Goal: Task Accomplishment & Management: Use online tool/utility

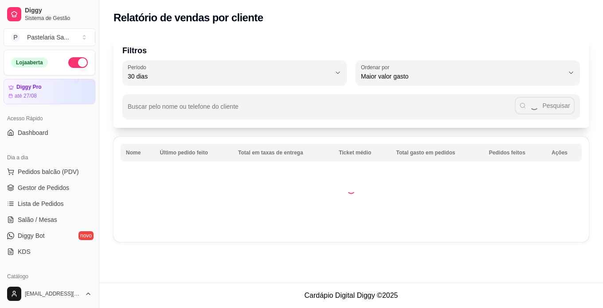
select select "30"
select select "HIGHEST_TOTAL_SPENT_WITH_ORDERS"
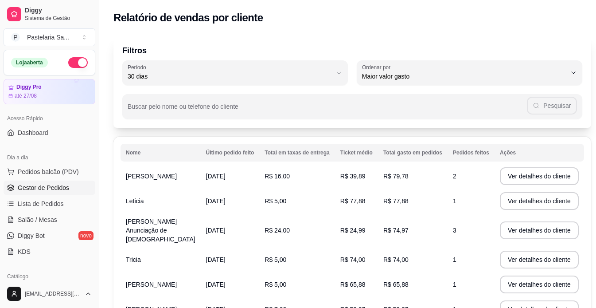
click at [56, 192] on link "Gestor de Pedidos" at bounding box center [50, 187] width 92 height 14
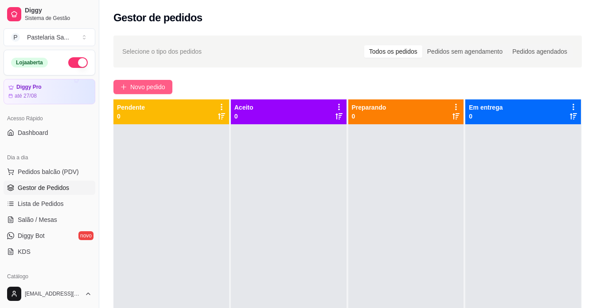
click at [153, 90] on span "Novo pedido" at bounding box center [147, 87] width 35 height 10
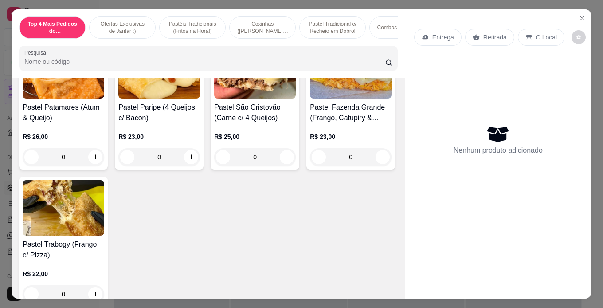
scroll to position [1862, 0]
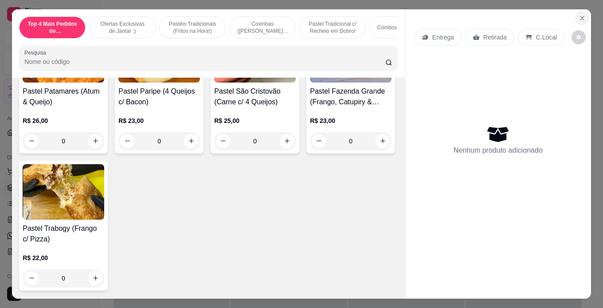
click at [578, 15] on icon "Close" at bounding box center [581, 18] width 7 height 7
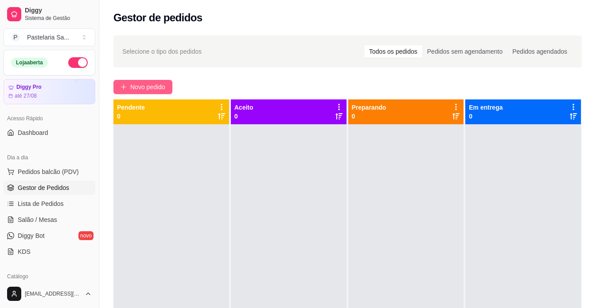
click at [135, 87] on span "Novo pedido" at bounding box center [147, 87] width 35 height 10
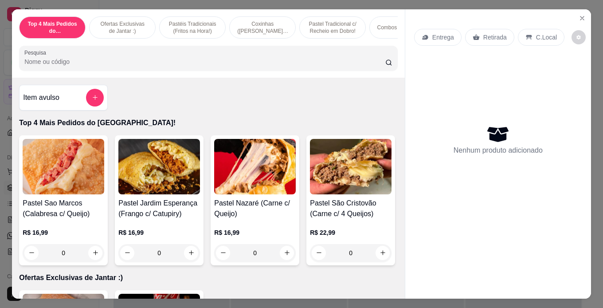
click at [316, 20] on p "Pastel Tradicional c/ Recheio em Dobro!" at bounding box center [332, 27] width 51 height 14
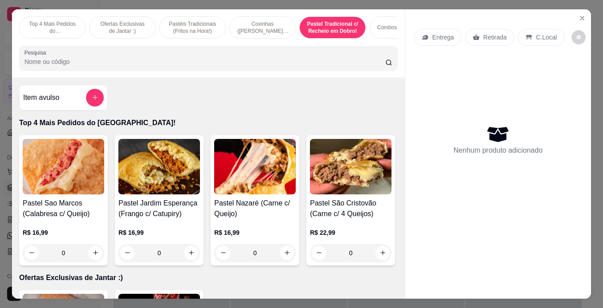
scroll to position [23, 0]
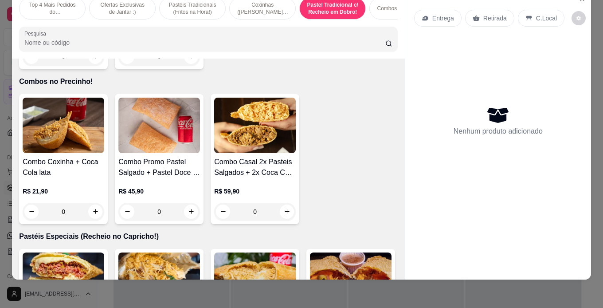
click at [391, 5] on p "Combos no Precinho!" at bounding box center [402, 8] width 51 height 7
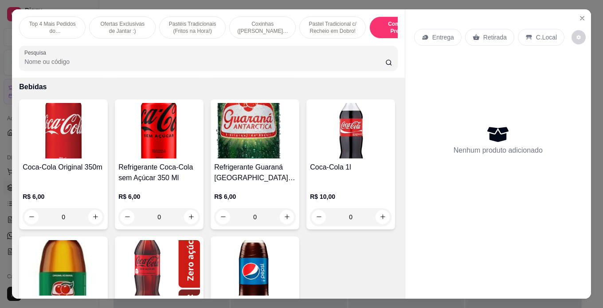
scroll to position [3413, 0]
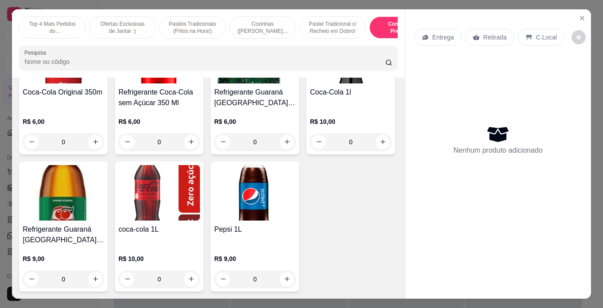
click at [329, 16] on div "Pastel Tradicional c/ Recheio em Dobro!" at bounding box center [332, 27] width 66 height 22
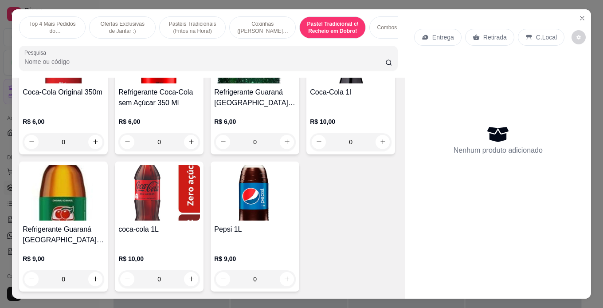
scroll to position [23, 0]
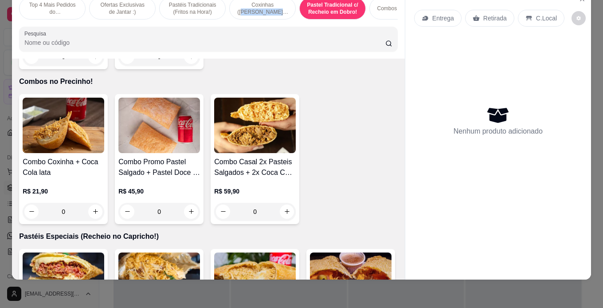
drag, startPoint x: 262, startPoint y: 1, endPoint x: 258, endPoint y: 6, distance: 6.3
click at [262, 1] on p "Coxinhas ([PERSON_NAME] & Crocantes)" at bounding box center [262, 8] width 51 height 14
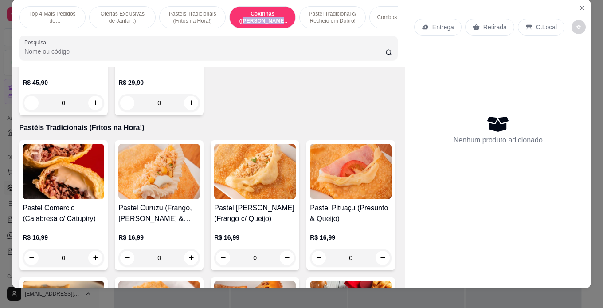
scroll to position [0, 0]
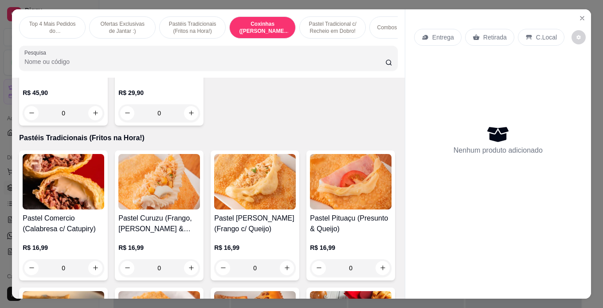
click at [113, 22] on p "Ofertas Exclusivas de Jantar :)" at bounding box center [122, 27] width 51 height 14
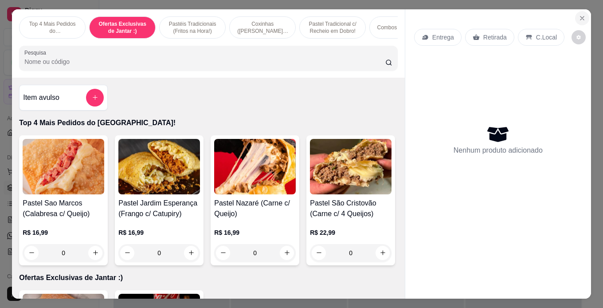
click at [580, 16] on icon "Close" at bounding box center [581, 18] width 7 height 7
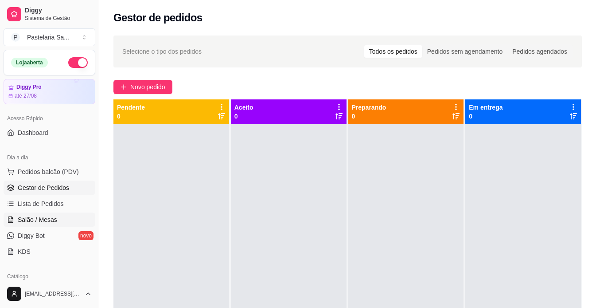
click at [44, 222] on span "Salão / Mesas" at bounding box center [37, 219] width 39 height 9
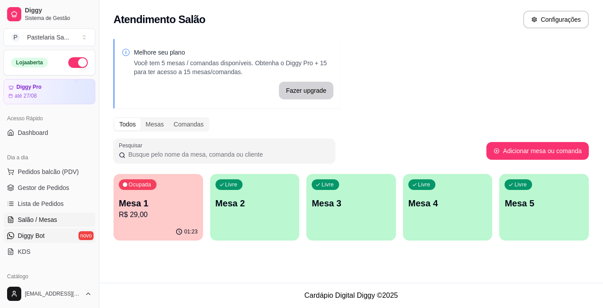
click at [36, 232] on span "Diggy Bot" at bounding box center [31, 235] width 27 height 9
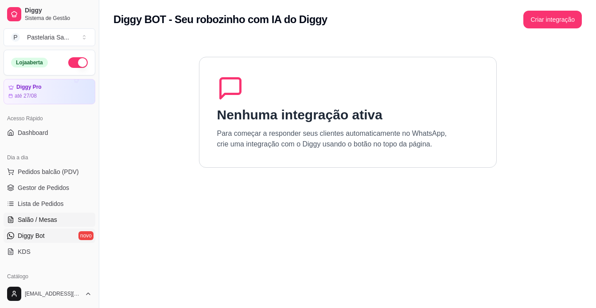
click at [40, 215] on link "Salão / Mesas" at bounding box center [50, 219] width 92 height 14
